Goal: Information Seeking & Learning: Find specific fact

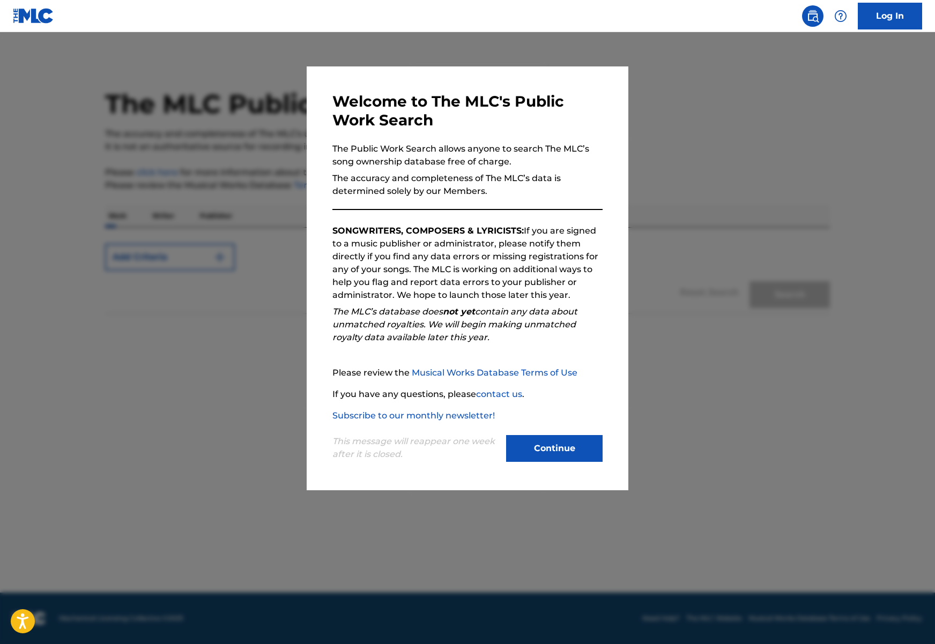
click at [549, 452] on button "Continue" at bounding box center [554, 448] width 96 height 27
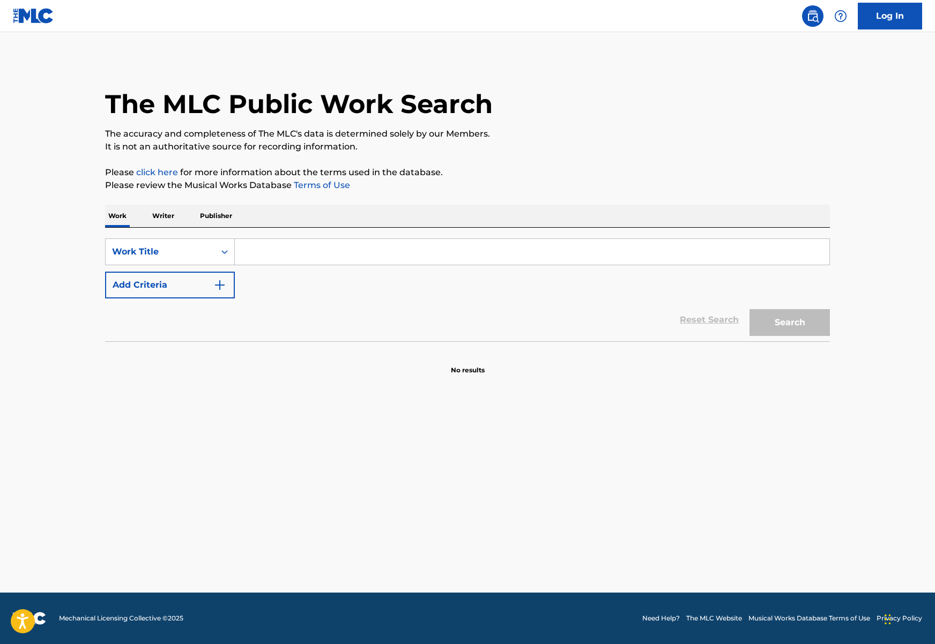
click at [297, 259] on input "Search Form" at bounding box center [532, 252] width 594 height 26
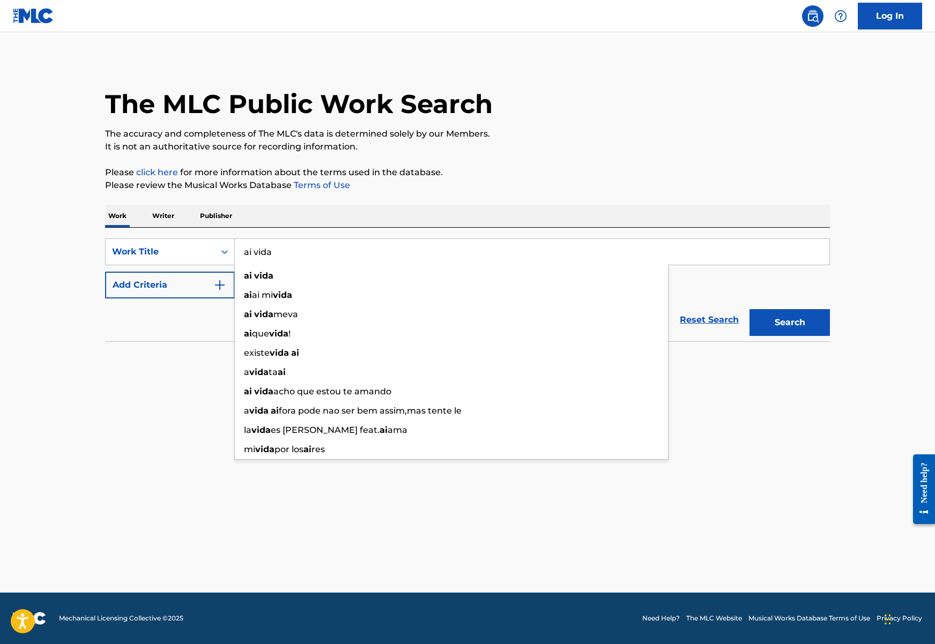
type input "ai vida"
click at [153, 287] on button "Add Criteria" at bounding box center [170, 285] width 130 height 27
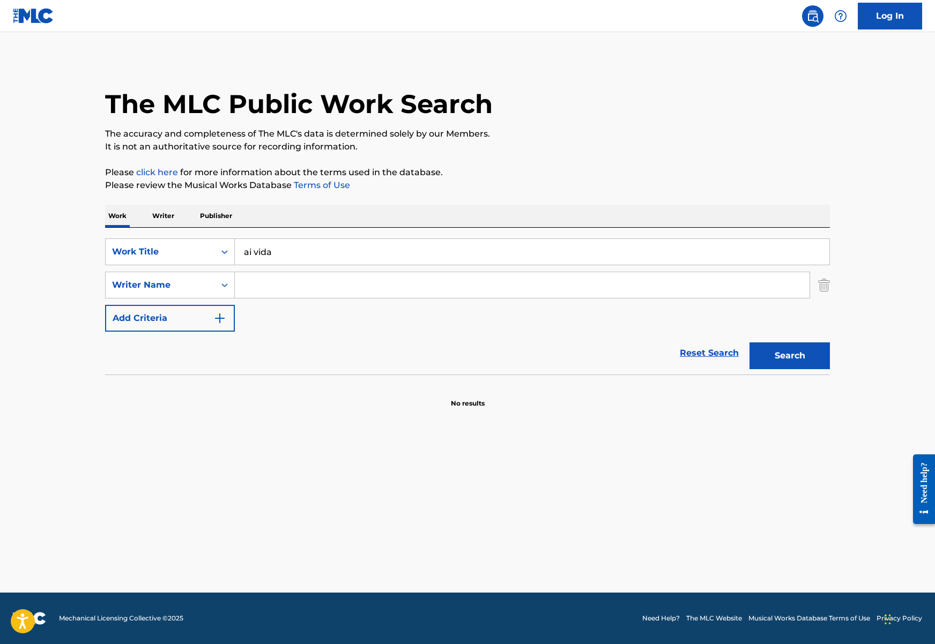
click at [314, 278] on input "Search Form" at bounding box center [522, 285] width 575 height 26
paste input "[PERSON_NAME]"
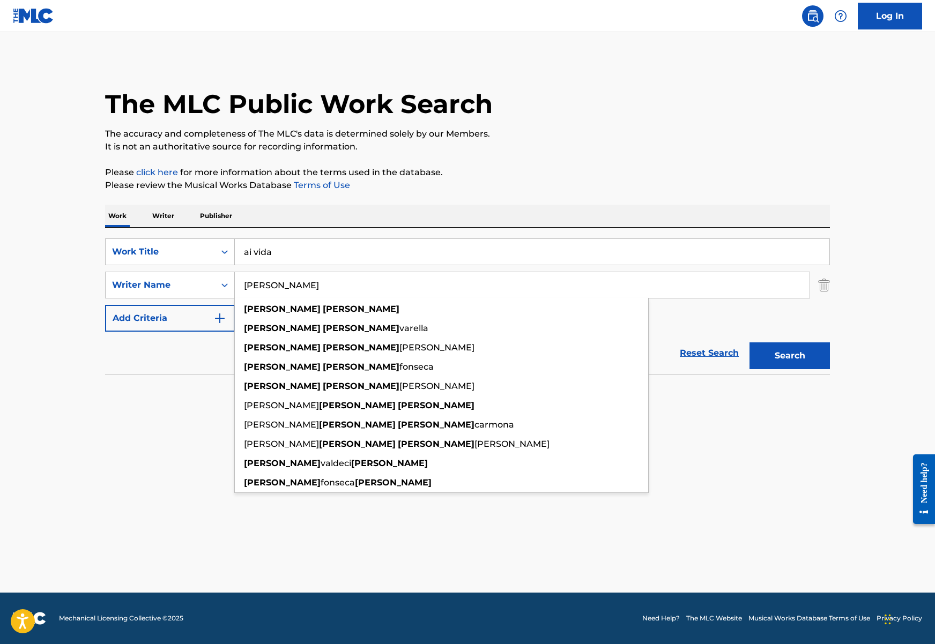
type input "[PERSON_NAME]"
click at [749, 342] on button "Search" at bounding box center [789, 355] width 80 height 27
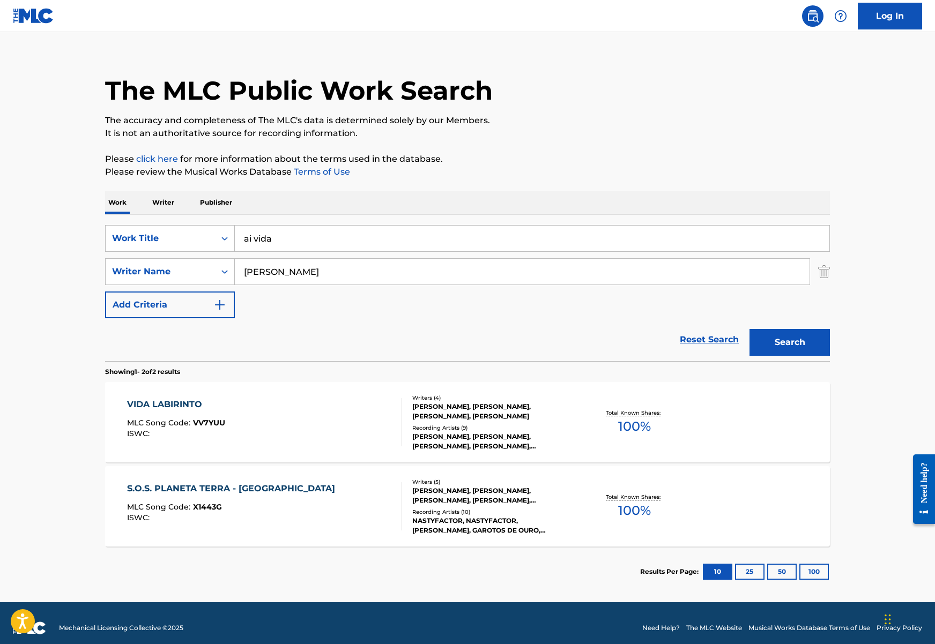
scroll to position [20, 0]
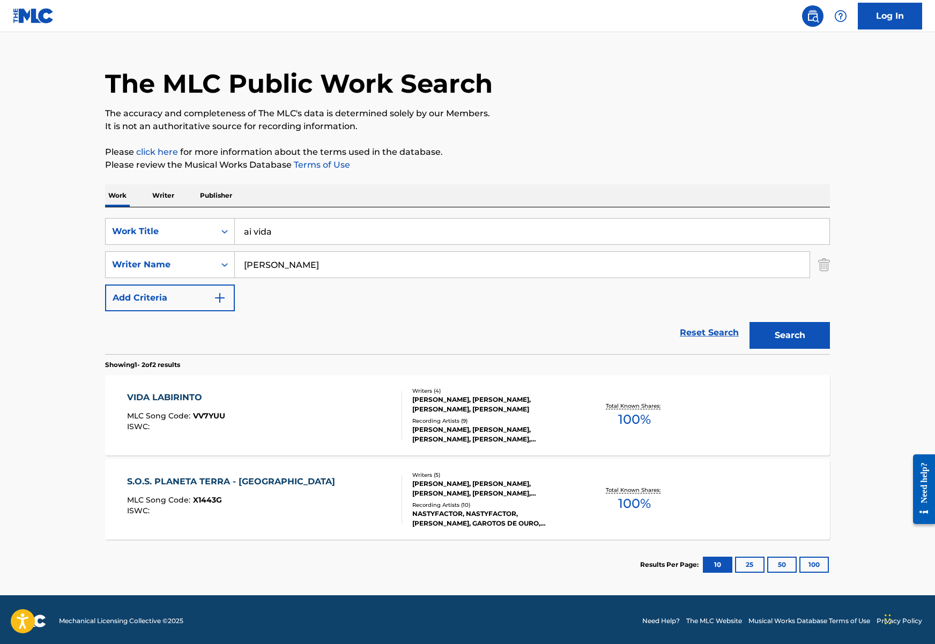
click at [320, 423] on div "VIDA LABIRINTO MLC Song Code : VV7YUU ISWC :" at bounding box center [264, 415] width 275 height 48
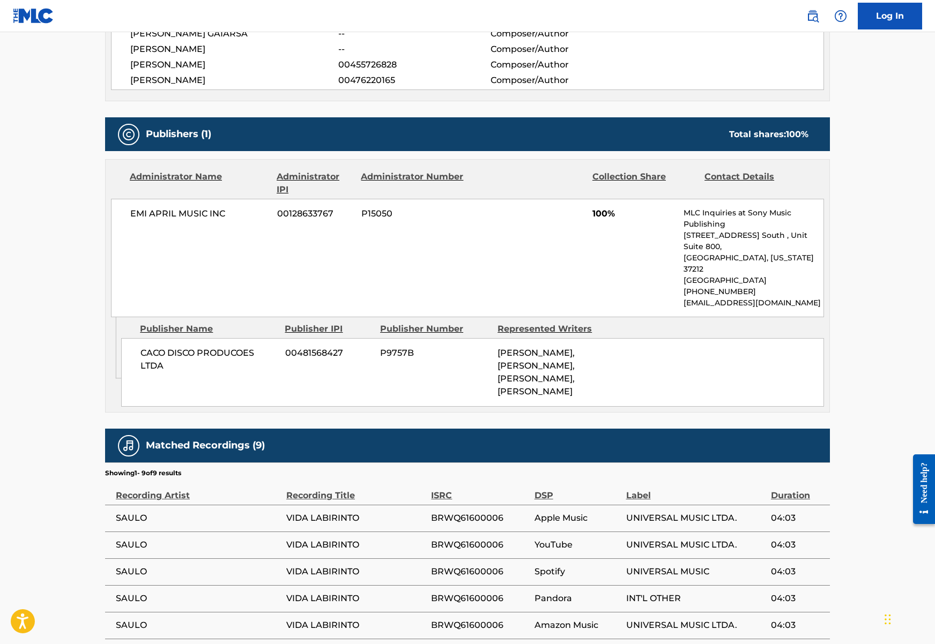
scroll to position [473, 0]
